Goal: Obtain resource: Obtain resource

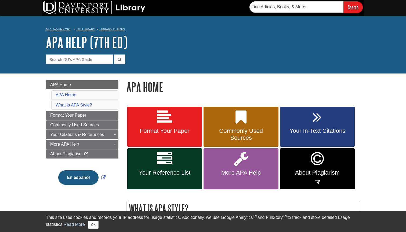
click at [167, 126] on link "Format Your Paper" at bounding box center [164, 127] width 75 height 40
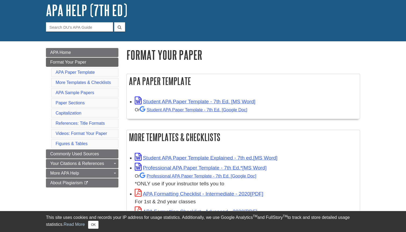
scroll to position [51, 0]
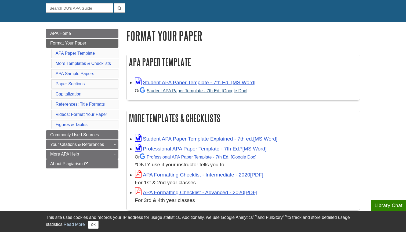
click at [178, 90] on link "Student APA Paper Template - 7th Ed. [Google Doc]" at bounding box center [194, 90] width 108 height 5
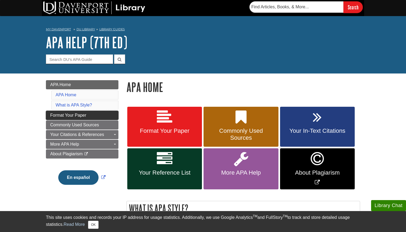
click at [98, 116] on link "Format Your Paper" at bounding box center [82, 115] width 72 height 9
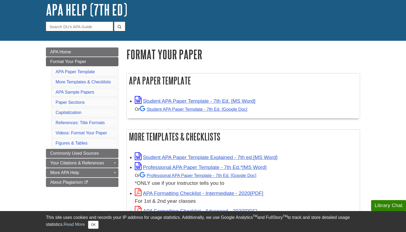
scroll to position [35, 0]
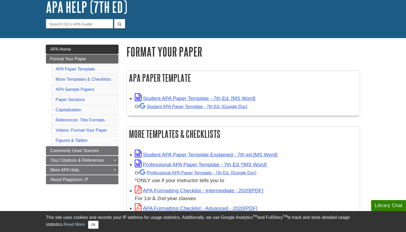
click at [91, 48] on link "APA Home" at bounding box center [82, 49] width 72 height 9
